Goal: Book appointment/travel/reservation

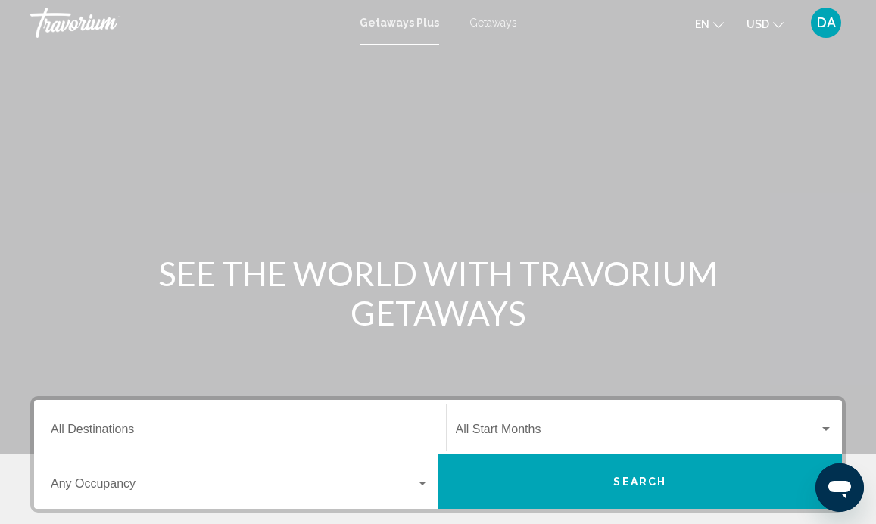
click at [496, 26] on span "Getaways" at bounding box center [493, 23] width 48 height 12
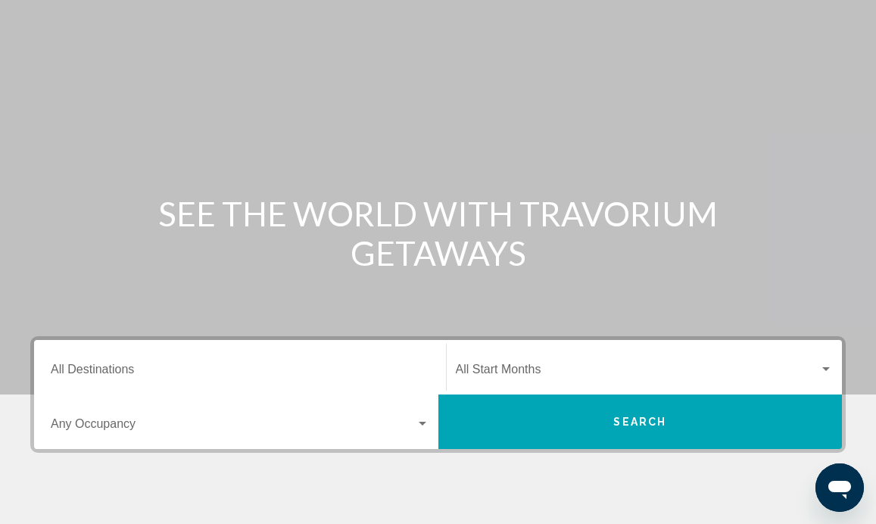
scroll to position [72, 0]
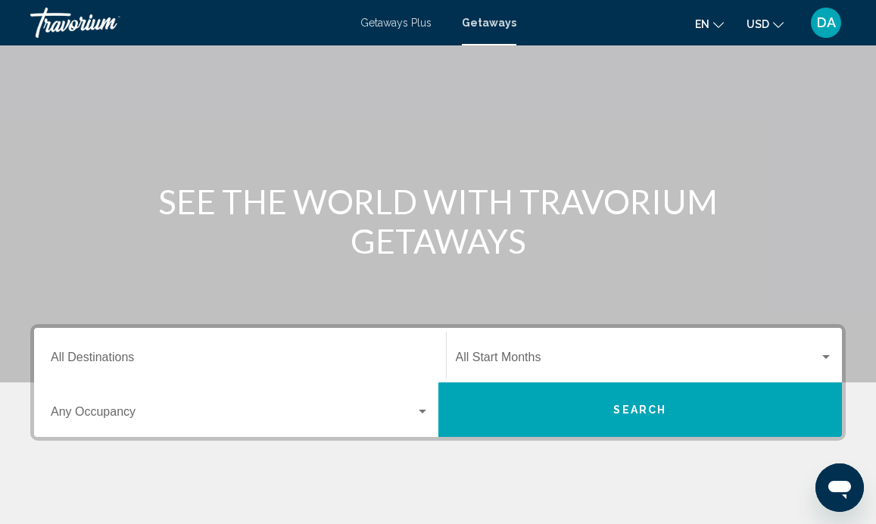
click at [543, 347] on div "Start Month All Start Months" at bounding box center [645, 356] width 378 height 48
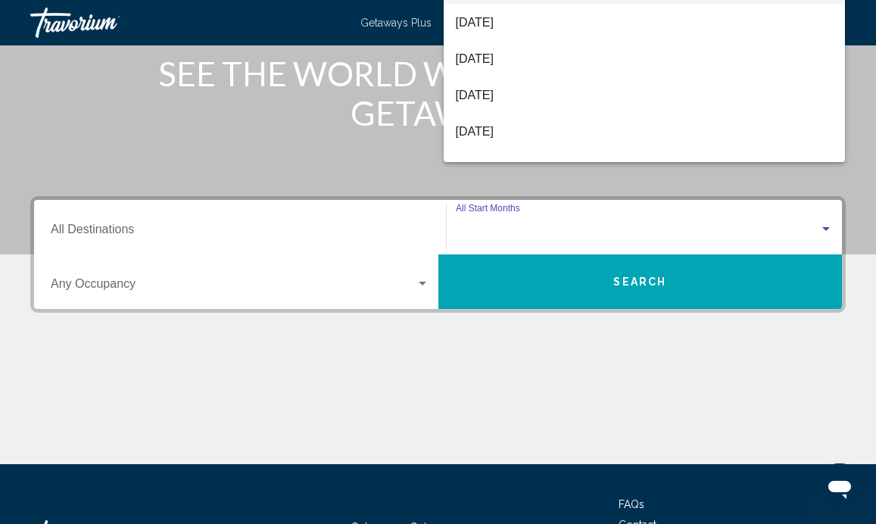
scroll to position [326, 0]
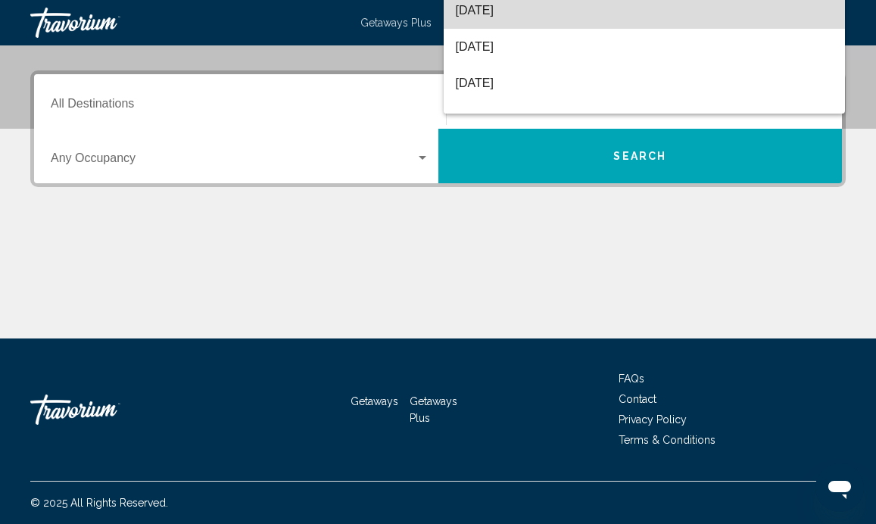
click at [530, 16] on span "[DATE]" at bounding box center [645, 10] width 378 height 36
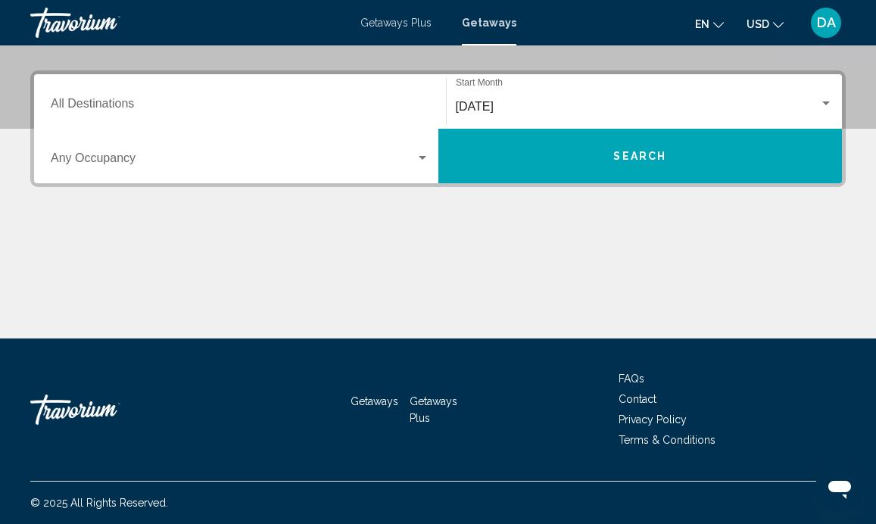
click at [181, 95] on div "Destination All Destinations" at bounding box center [240, 102] width 379 height 48
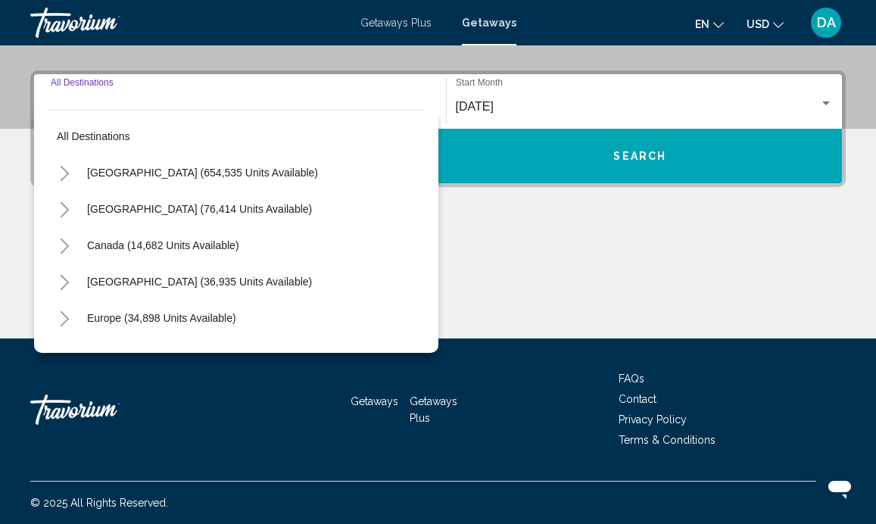
click at [61, 176] on icon "Toggle United States (654,535 units available)" at bounding box center [64, 173] width 11 height 15
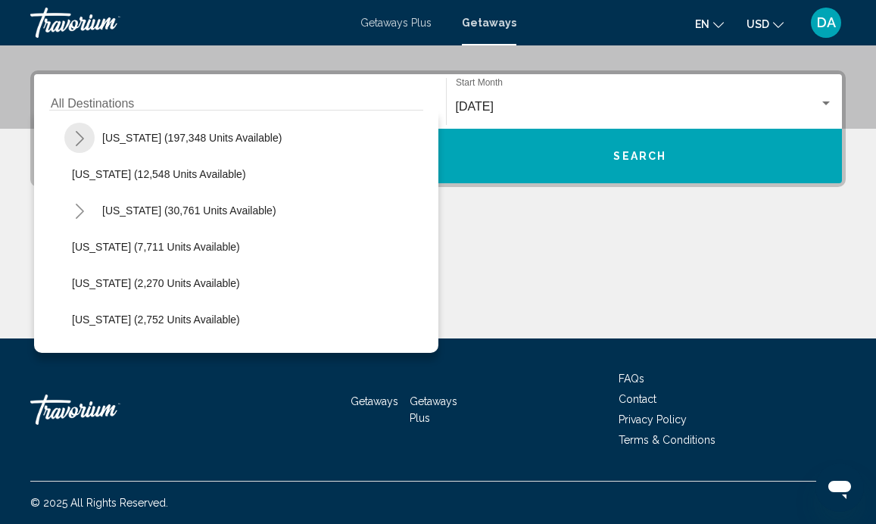
click at [77, 139] on icon "Toggle Florida (197,348 units available)" at bounding box center [79, 138] width 11 height 15
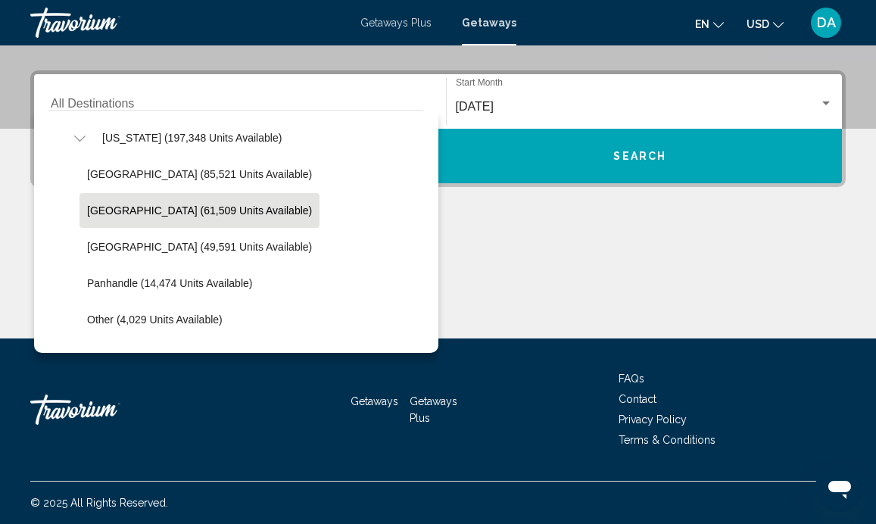
click at [120, 209] on span "East Coast (61,509 units available)" at bounding box center [199, 210] width 225 height 12
type input "**********"
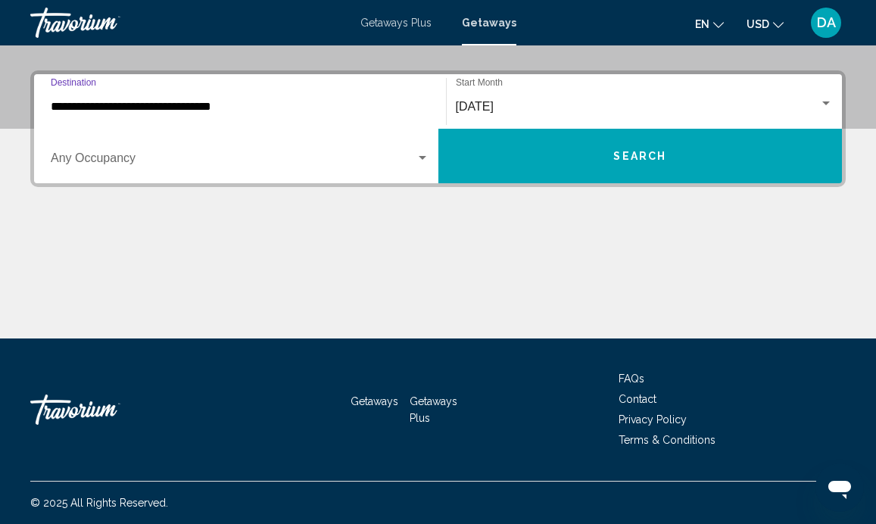
click at [507, 167] on button "Search" at bounding box center [640, 156] width 404 height 55
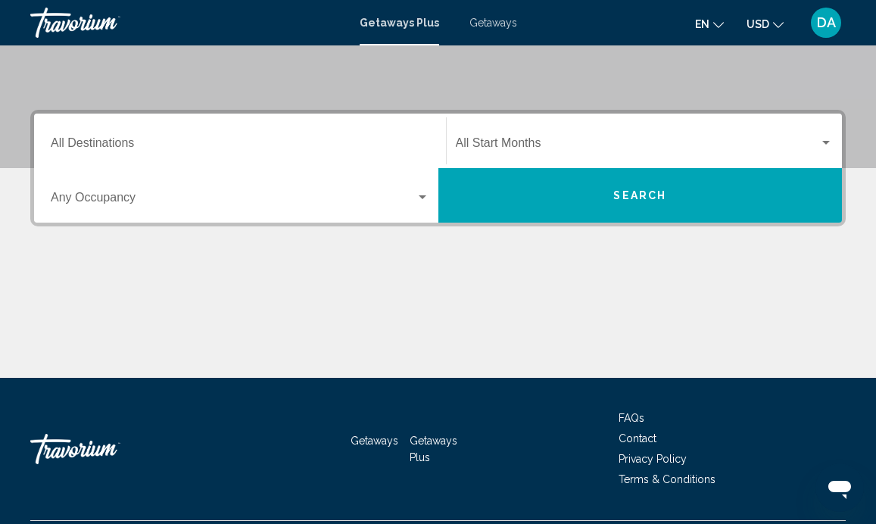
click at [493, 138] on div "Start Month All Start Months" at bounding box center [645, 141] width 378 height 48
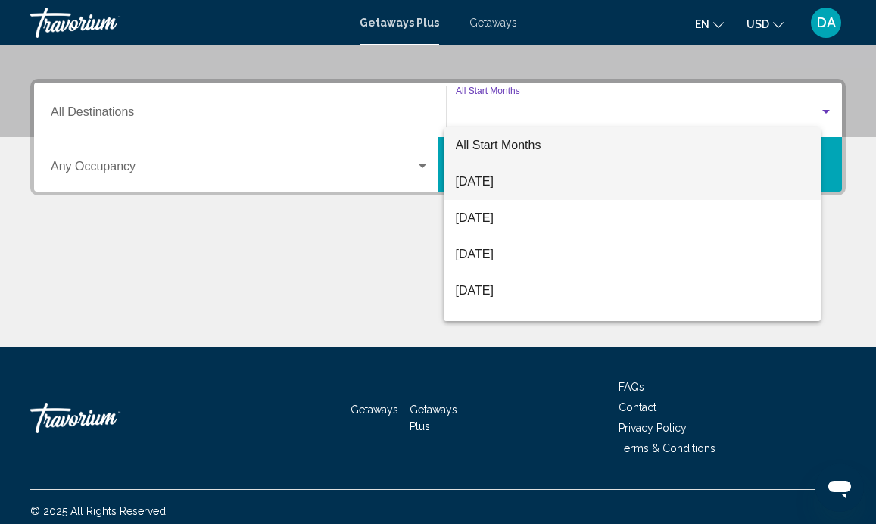
scroll to position [326, 0]
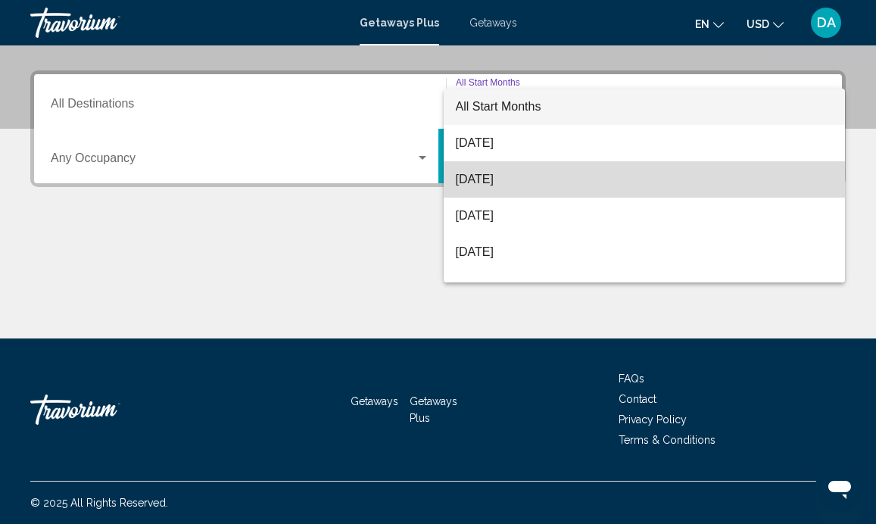
click at [507, 178] on span "[DATE]" at bounding box center [645, 179] width 378 height 36
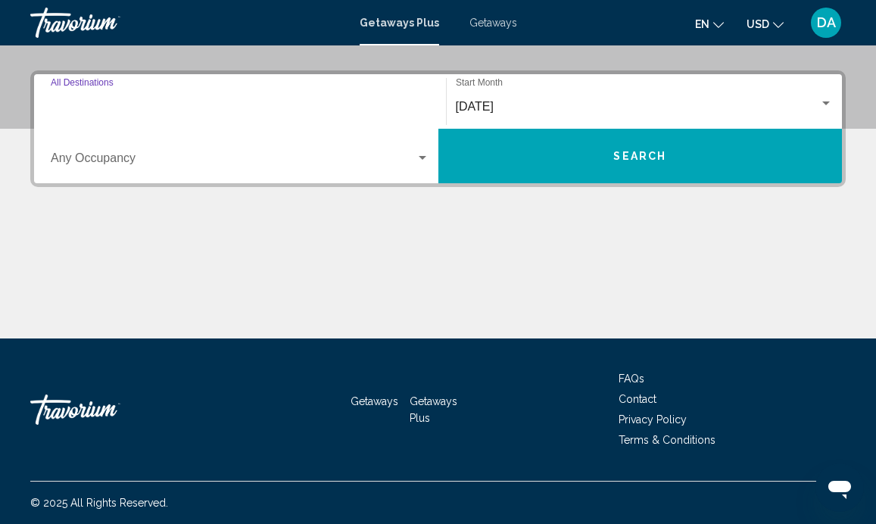
click at [373, 105] on input "Destination All Destinations" at bounding box center [240, 107] width 379 height 14
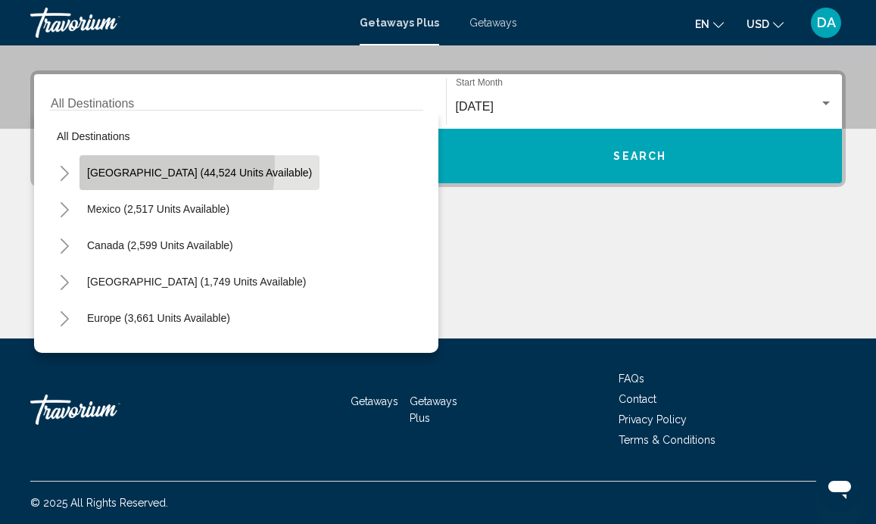
click at [101, 165] on button "[GEOGRAPHIC_DATA] (44,524 units available)" at bounding box center [199, 172] width 240 height 35
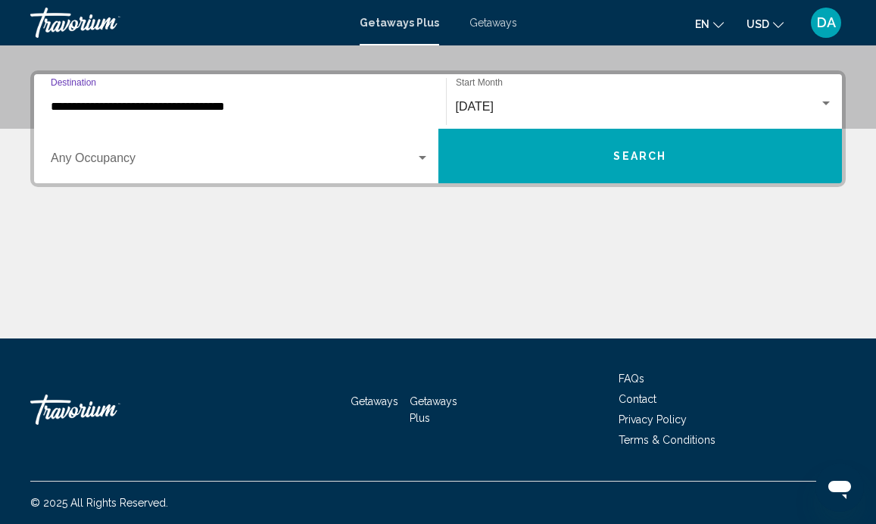
click at [160, 110] on input "**********" at bounding box center [240, 107] width 379 height 14
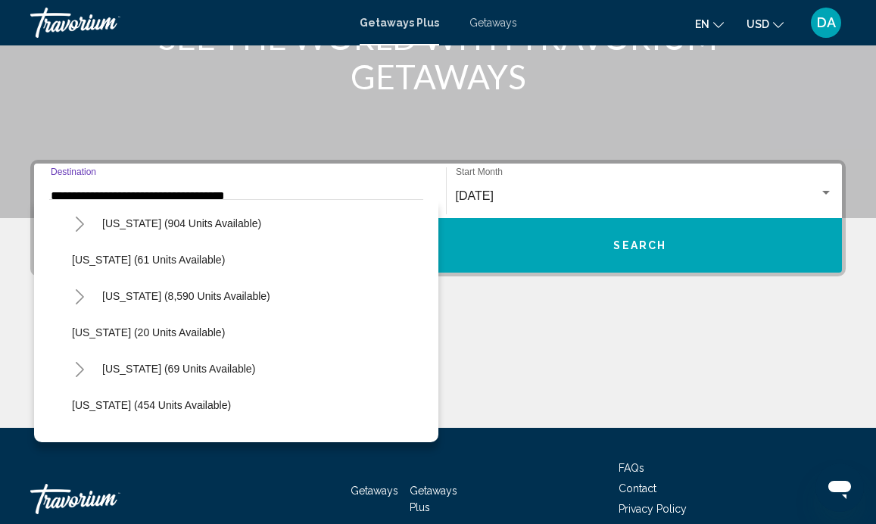
scroll to position [213, 0]
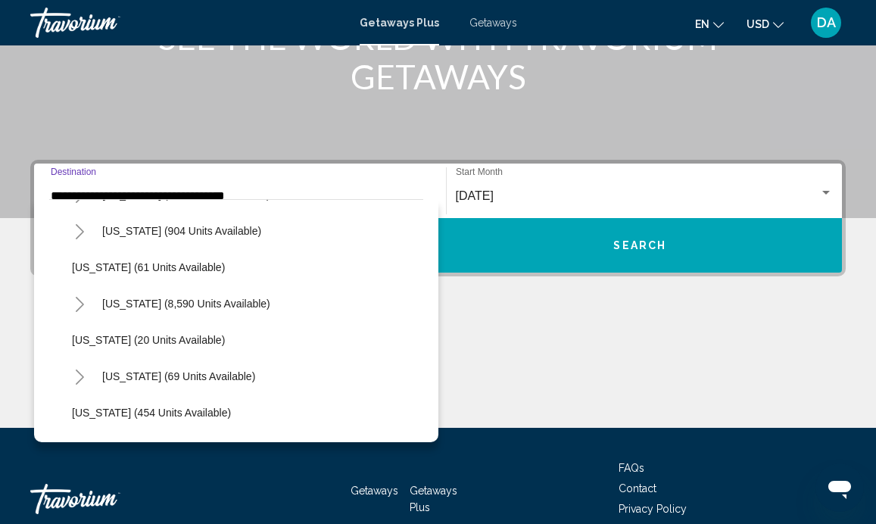
click at [74, 299] on icon "Toggle Florida (8,590 units available)" at bounding box center [79, 304] width 11 height 15
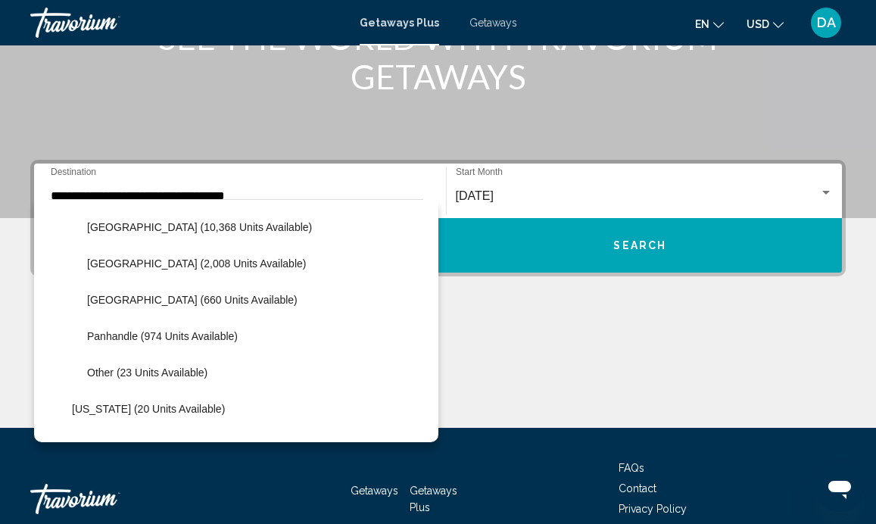
scroll to position [326, 0]
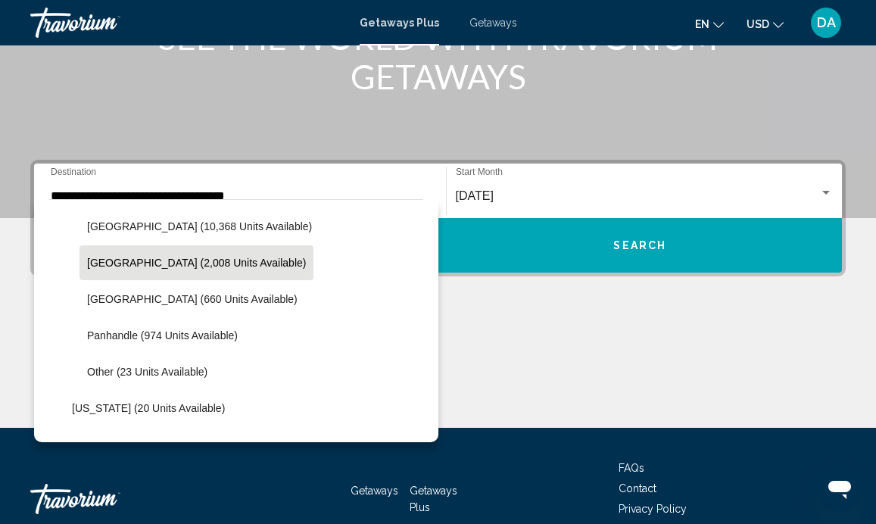
click at [125, 262] on span "[GEOGRAPHIC_DATA] (2,008 units available)" at bounding box center [196, 263] width 219 height 12
type input "**********"
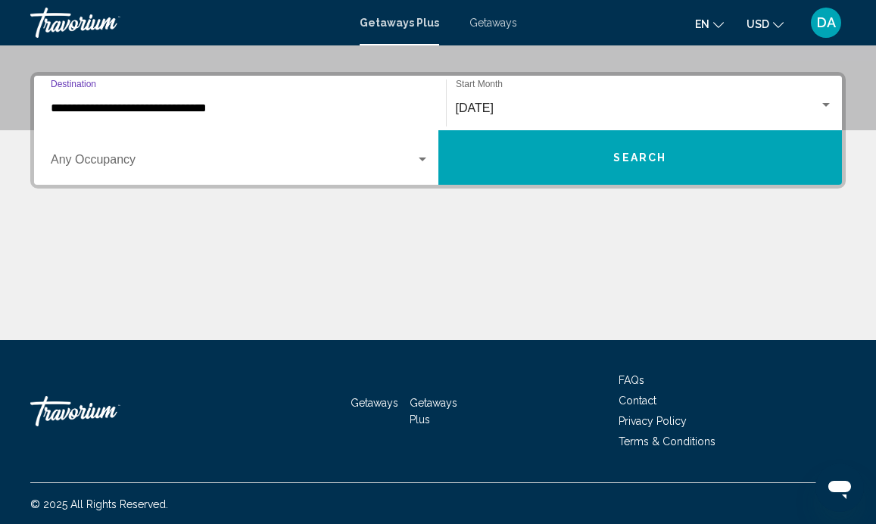
scroll to position [326, 0]
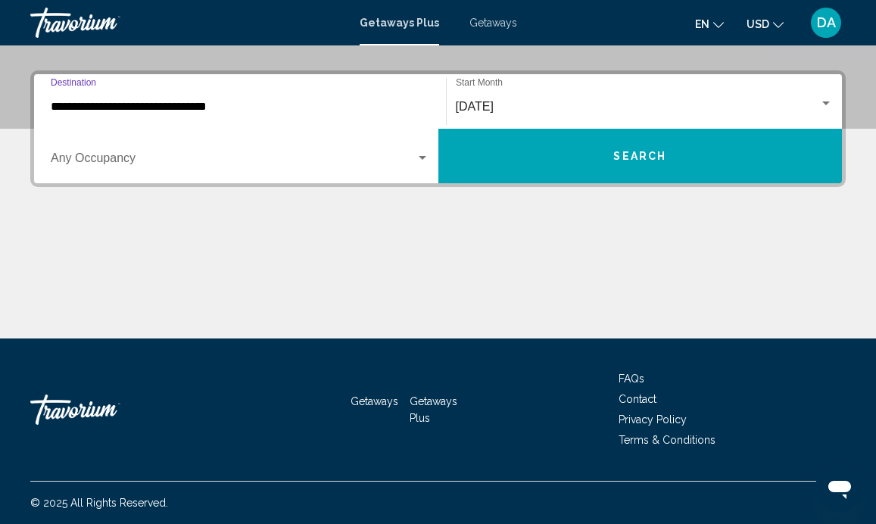
click at [532, 157] on button "Search" at bounding box center [640, 156] width 404 height 55
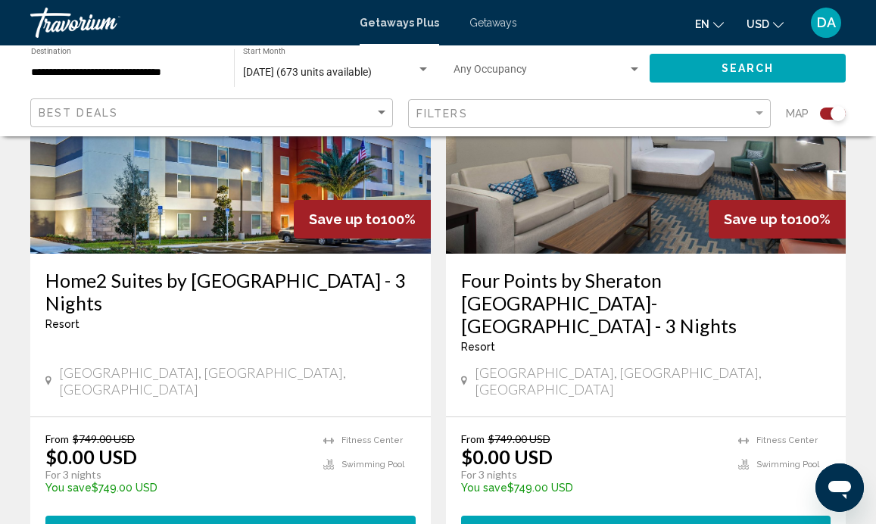
scroll to position [1694, 0]
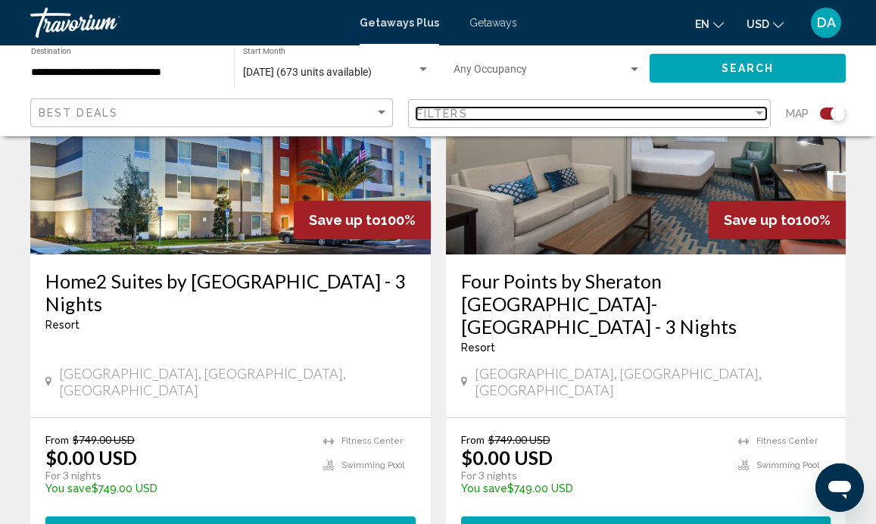
click at [763, 117] on div "Filter" at bounding box center [760, 114] width 14 height 12
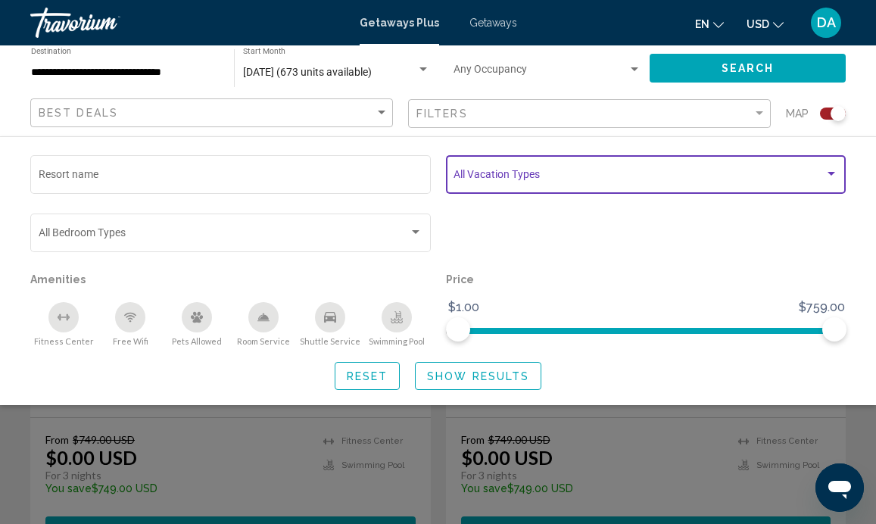
click at [832, 177] on div "Search widget" at bounding box center [832, 174] width 14 height 12
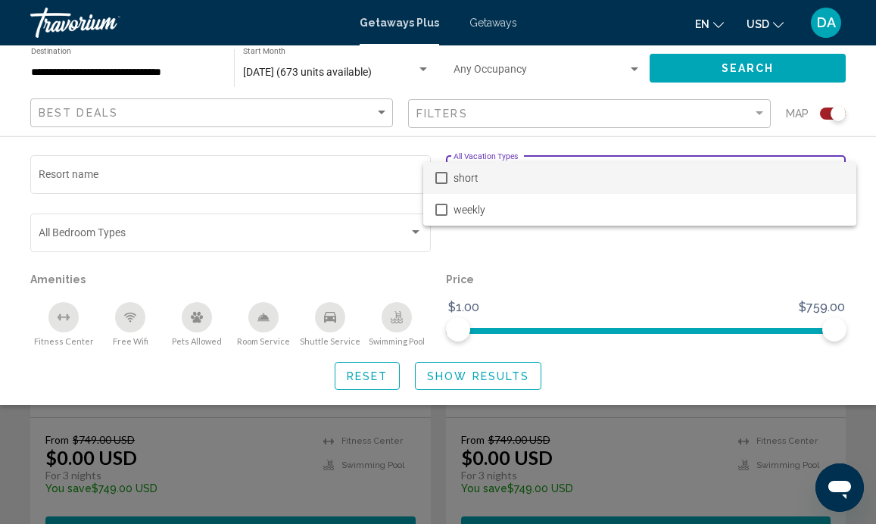
click at [788, 90] on div at bounding box center [438, 262] width 876 height 524
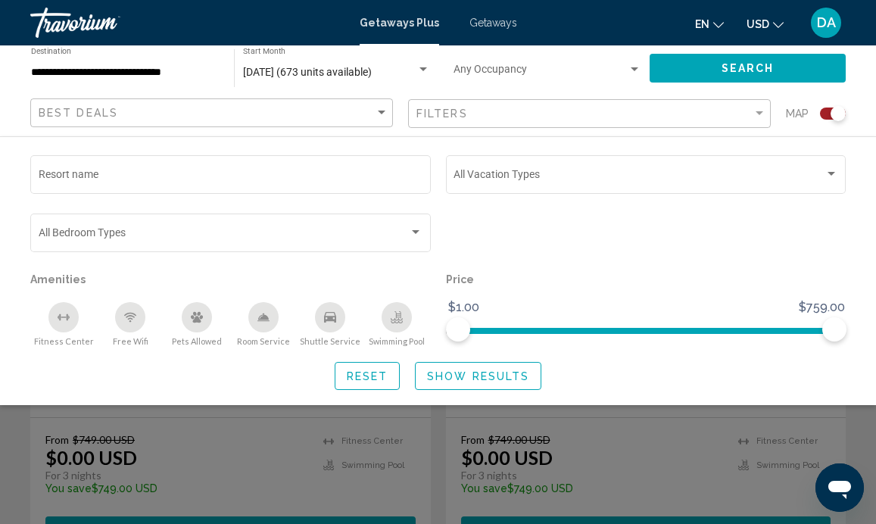
click at [573, 448] on div "Search widget" at bounding box center [438, 375] width 876 height 297
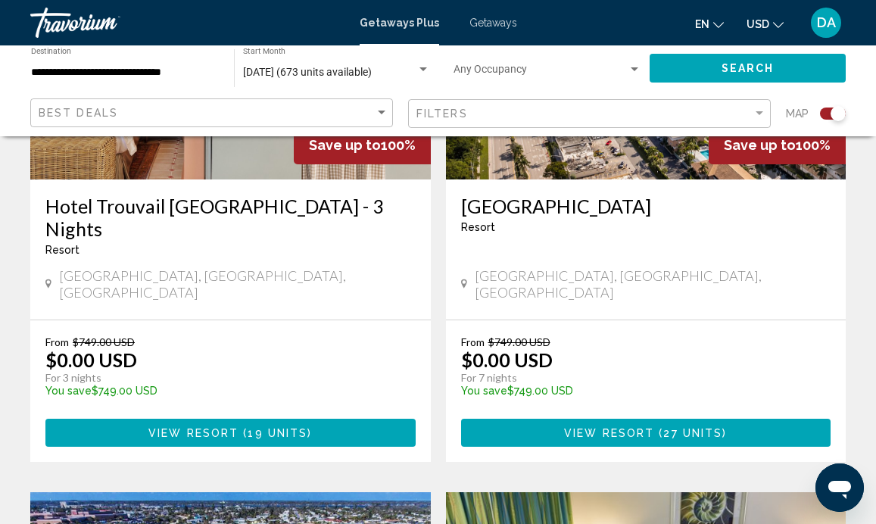
scroll to position [2355, 0]
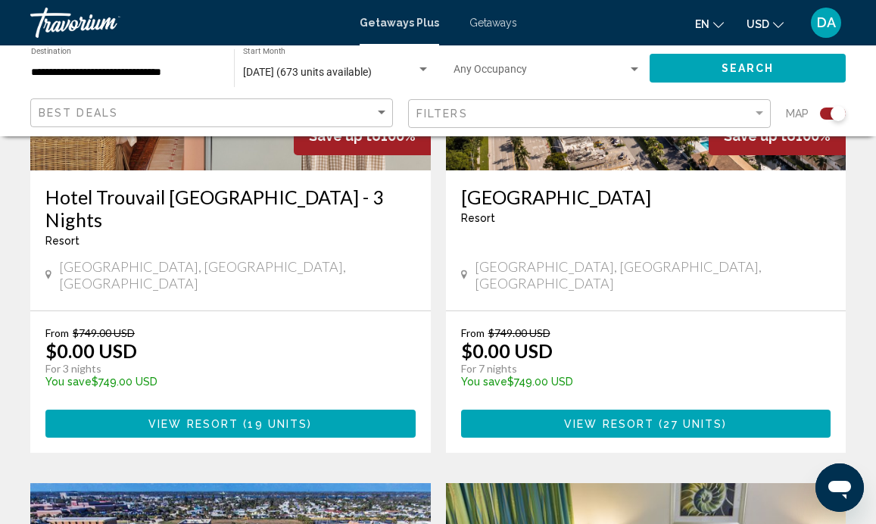
click at [650, 418] on span "View Resort" at bounding box center [609, 424] width 90 height 12
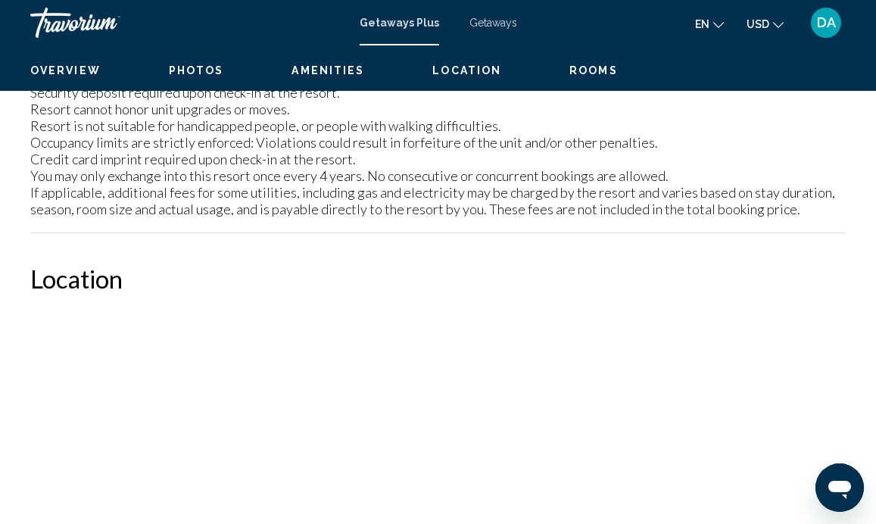
scroll to position [143, 0]
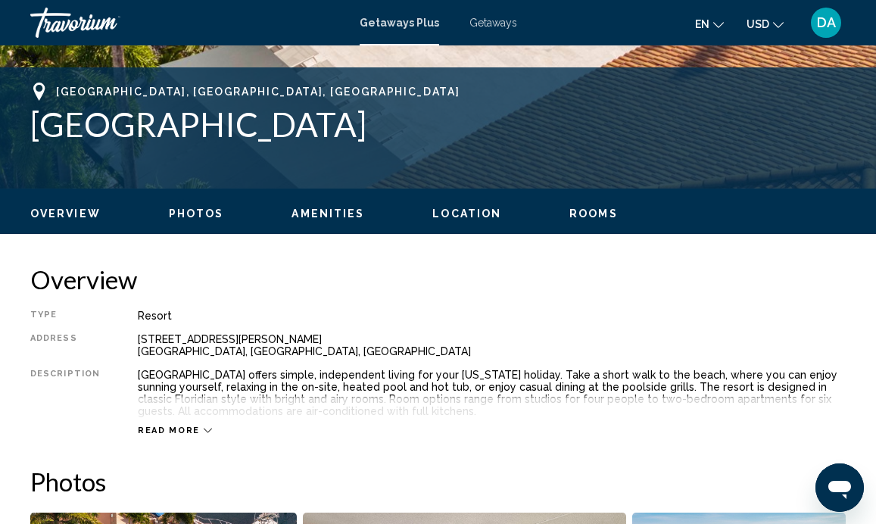
click at [569, 220] on button "Rooms" at bounding box center [593, 214] width 48 height 14
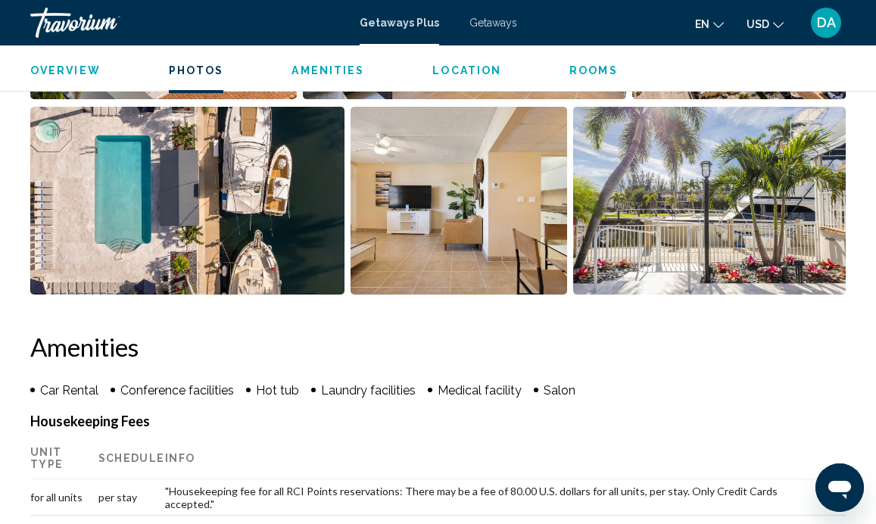
scroll to position [497, 0]
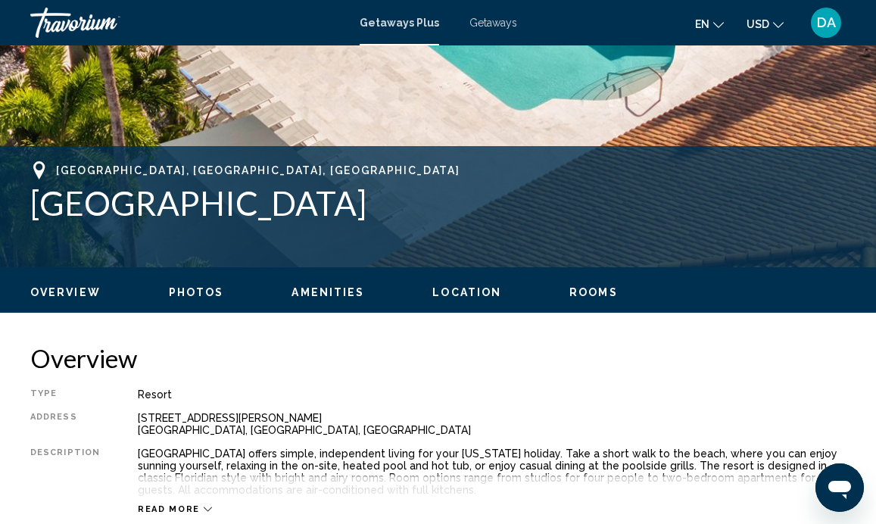
click at [97, 25] on div "Travorium" at bounding box center [105, 23] width 151 height 30
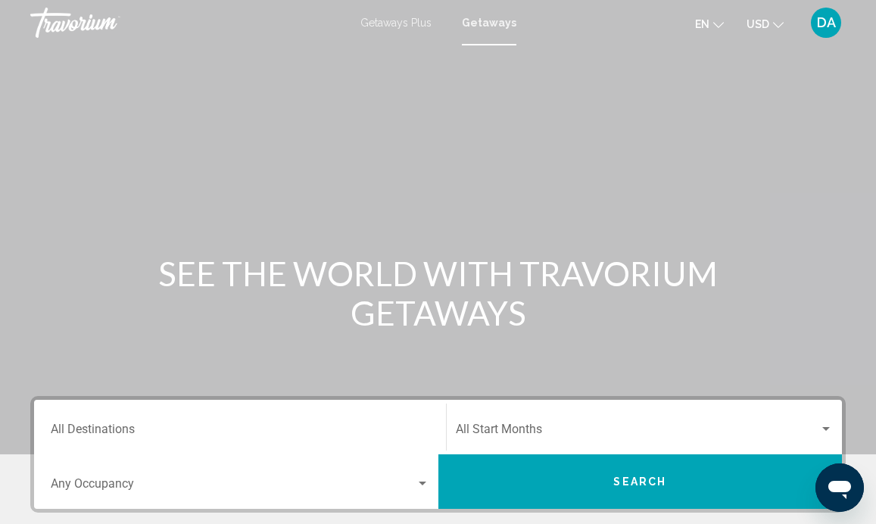
click at [97, 22] on div "Travorium" at bounding box center [105, 23] width 151 height 30
